Goal: Information Seeking & Learning: Learn about a topic

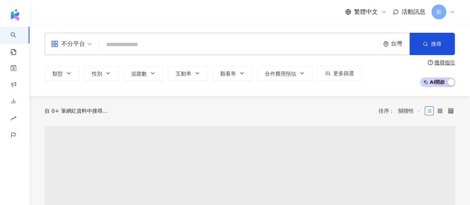
click at [241, 39] on input "search" at bounding box center [239, 45] width 274 height 14
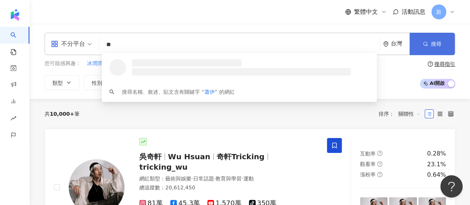
type input "**"
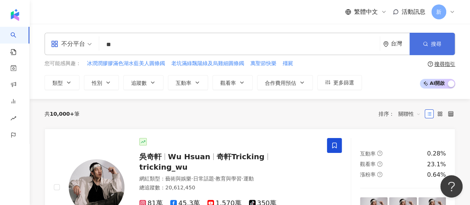
click at [414, 45] on button "搜尋" at bounding box center [431, 44] width 45 height 22
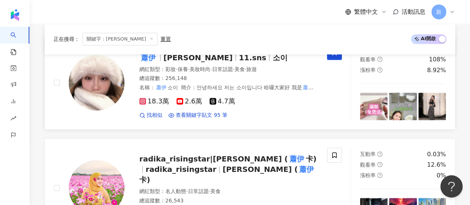
scroll to position [260, 0]
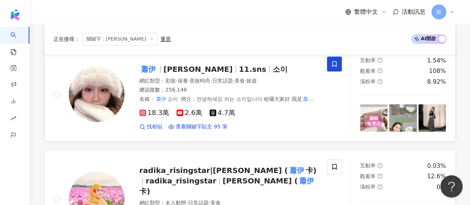
click at [221, 85] on div "網紅類型 ： 彩妝 · 保養 · 美妝時尚 · 日常話題 · 美食 · 旅遊 總追蹤數 ： 256,148 名稱 ： [PERSON_NAME] 簡介 ： 안…" at bounding box center [228, 90] width 179 height 26
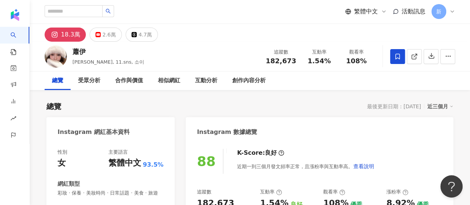
scroll to position [111, 0]
